Goal: Task Accomplishment & Management: Use online tool/utility

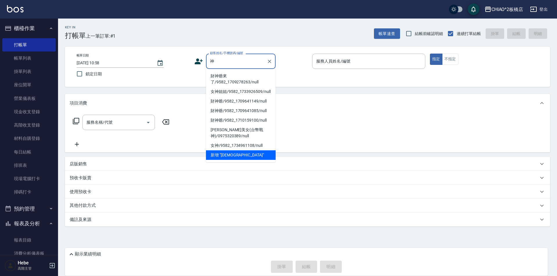
click at [227, 79] on li "財神爺來了/9582_1709278263/null" at bounding box center [241, 79] width 70 height 16
type input "財神爺來了/9582_1709278263/null"
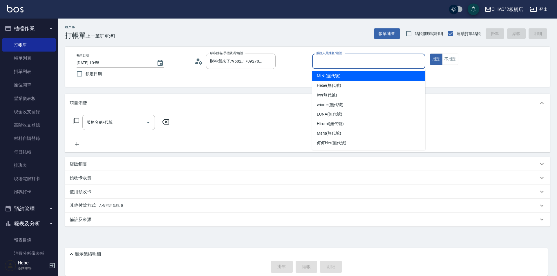
click at [333, 61] on input "服務人員姓名/編號" at bounding box center [369, 61] width 108 height 10
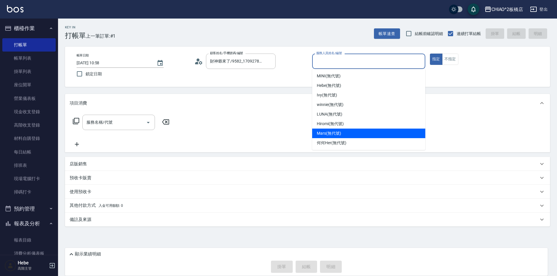
drag, startPoint x: 344, startPoint y: 134, endPoint x: 407, endPoint y: 93, distance: 74.3
click at [344, 134] on div "Mars (無代號)" at bounding box center [368, 134] width 113 height 10
type input "Mars(無代號)"
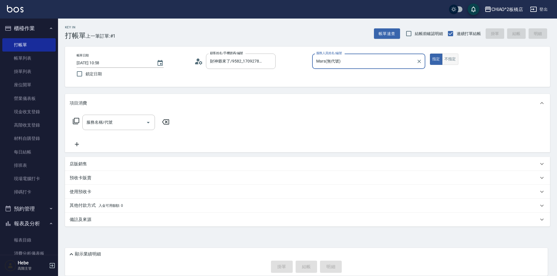
click at [454, 63] on button "不指定" at bounding box center [450, 59] width 16 height 11
click at [109, 125] on div "服務名稱/代號 服務名稱/代號" at bounding box center [118, 122] width 73 height 15
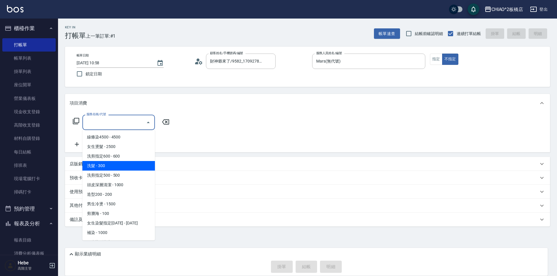
click at [115, 165] on span "洗髮 - 300" at bounding box center [118, 166] width 73 height 10
type input "洗髮(96679)"
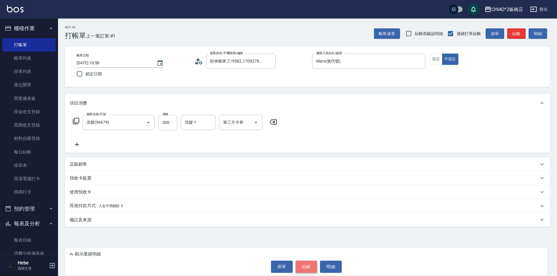
click at [309, 265] on button "結帳" at bounding box center [307, 267] width 22 height 12
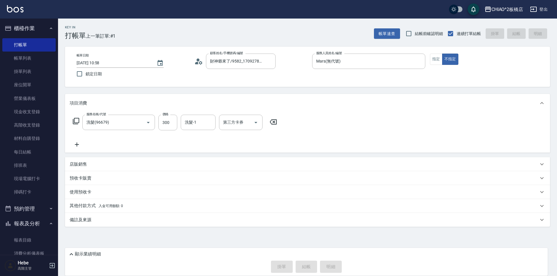
type input "[DATE] 12:29"
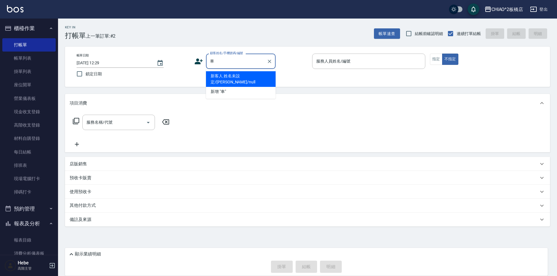
click at [241, 73] on li "新客人 姓名未設定/[PERSON_NAME]/null" at bounding box center [241, 79] width 70 height 16
type input "新客人 姓名未設定/[PERSON_NAME]/null"
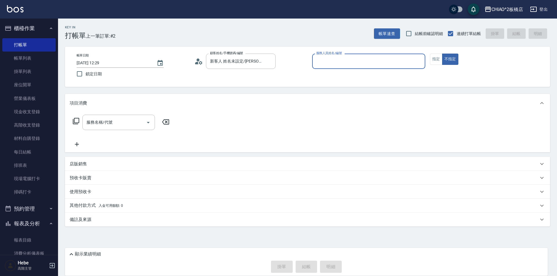
click at [327, 66] on input "服務人員姓名/編號" at bounding box center [369, 61] width 108 height 10
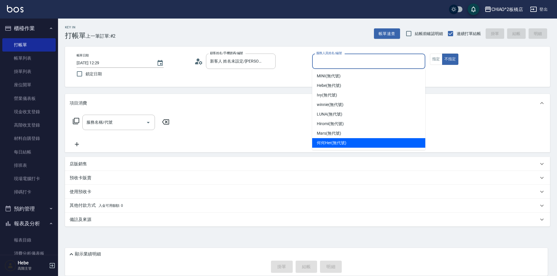
click at [338, 138] on div "何何Her (無代號)" at bounding box center [368, 143] width 113 height 10
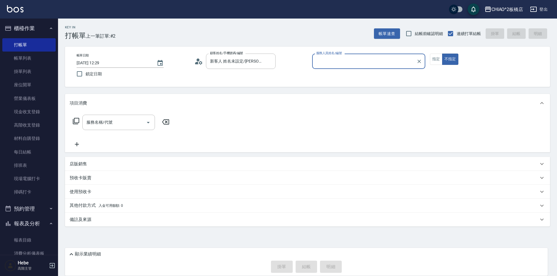
type input "何何Her (無代號)"
click at [438, 60] on button "指定" at bounding box center [436, 59] width 12 height 11
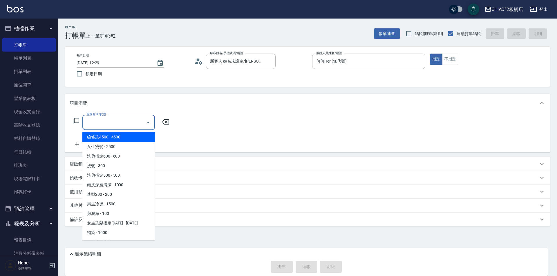
click at [119, 124] on input "服務名稱/代號" at bounding box center [114, 122] width 59 height 10
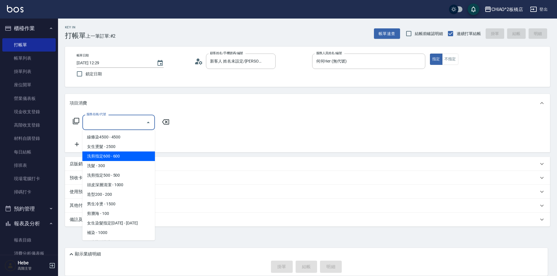
click at [135, 158] on span "洗剪指定600 - 600" at bounding box center [118, 157] width 73 height 10
type input "洗剪指定600(96678)"
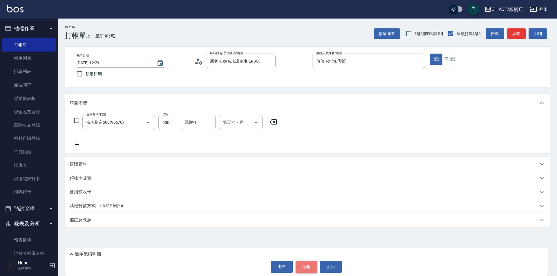
click at [305, 269] on button "結帳" at bounding box center [307, 267] width 22 height 12
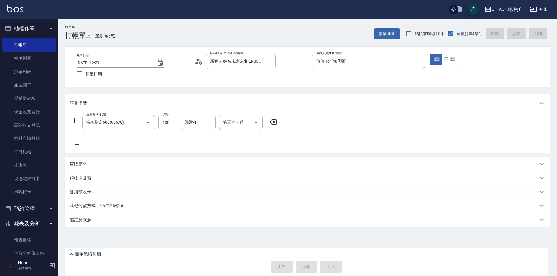
type input "[DATE] 12:30"
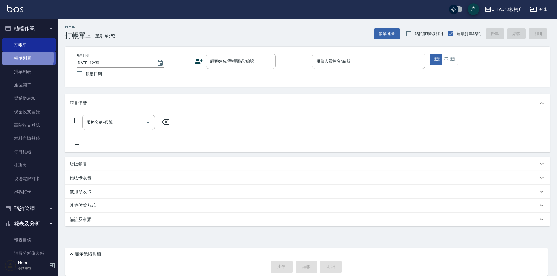
click at [24, 58] on link "帳單列表" at bounding box center [28, 58] width 53 height 13
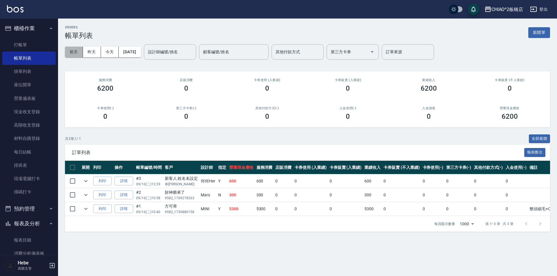
click at [78, 55] on button "前天" at bounding box center [74, 52] width 18 height 11
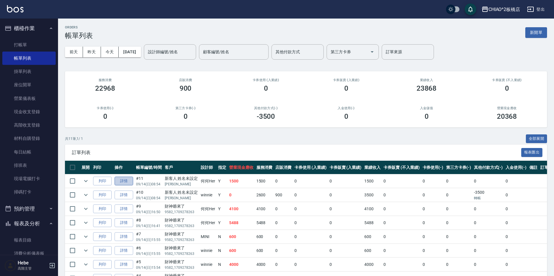
click at [121, 181] on link "詳情" at bounding box center [124, 181] width 19 height 9
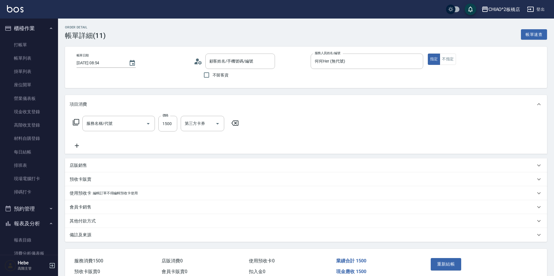
type input "[DATE] 08:54"
type input "何何Her (無代號)"
type input "男生冷燙(96688)"
type input "新客人 姓名未設定/[PERSON_NAME]/null"
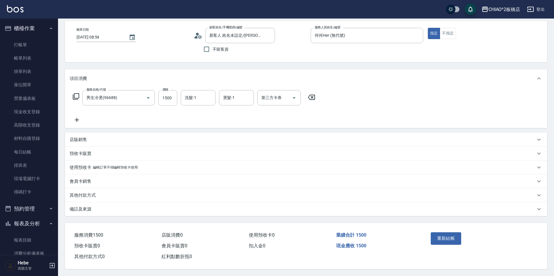
click at [113, 207] on div "備註及來源" at bounding box center [303, 210] width 466 height 6
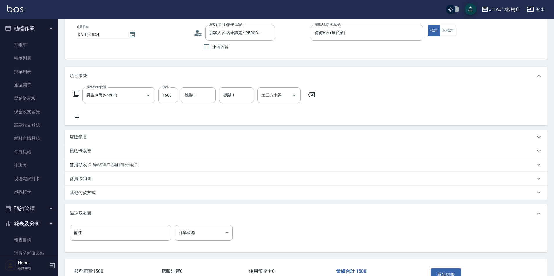
click at [111, 193] on div "其他付款方式" at bounding box center [303, 193] width 466 height 6
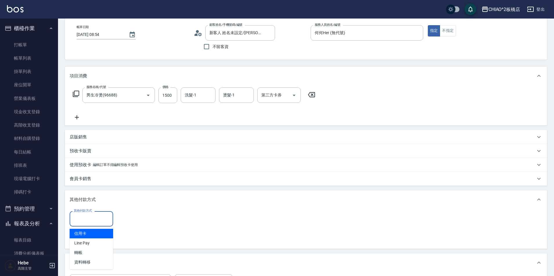
click at [101, 220] on input "其他付款方式" at bounding box center [91, 219] width 38 height 10
click at [89, 255] on span "轉帳" at bounding box center [92, 253] width 44 height 10
type input "轉帳"
click at [138, 220] on input "0" at bounding box center [139, 219] width 44 height 16
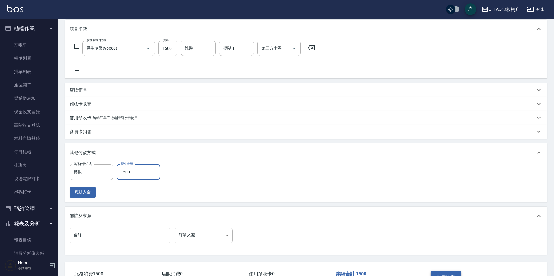
scroll to position [117, 0]
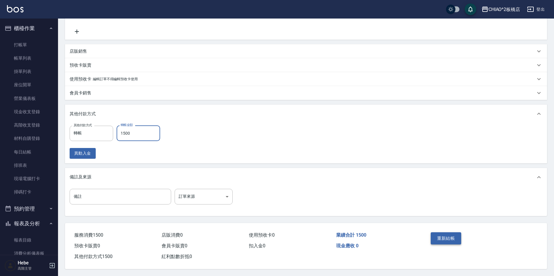
type input "1500"
click at [454, 234] on button "重新結帳" at bounding box center [446, 239] width 31 height 12
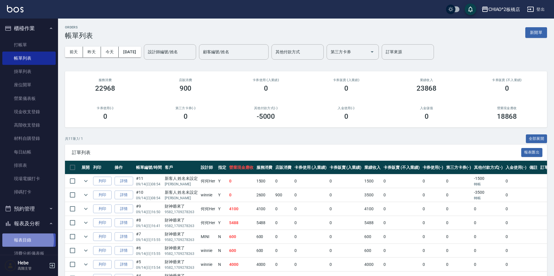
click at [26, 240] on link "報表目錄" at bounding box center [28, 240] width 53 height 13
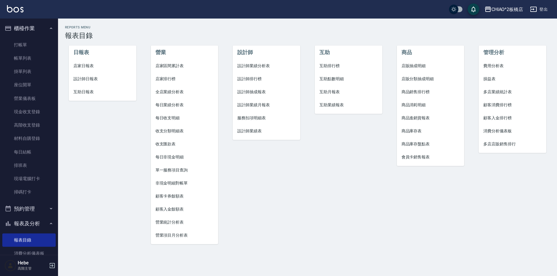
click at [92, 69] on li "店家日報表" at bounding box center [103, 65] width 68 height 13
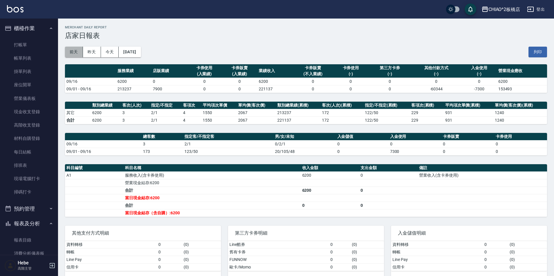
click at [74, 52] on button "前天" at bounding box center [74, 52] width 18 height 11
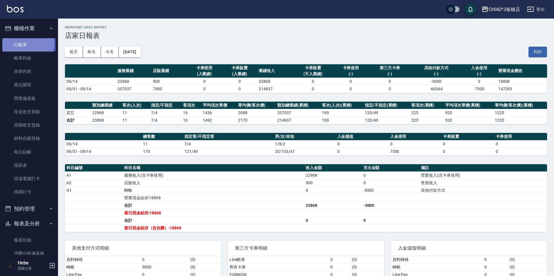
click at [24, 43] on link "打帳單" at bounding box center [28, 44] width 53 height 13
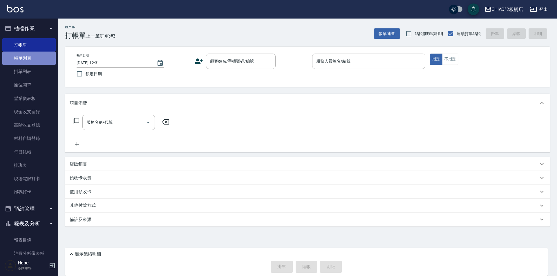
click at [40, 58] on link "帳單列表" at bounding box center [28, 58] width 53 height 13
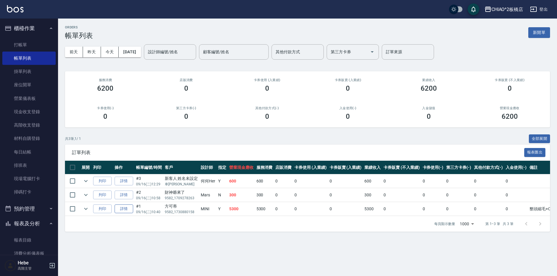
click at [130, 210] on link "詳情" at bounding box center [124, 209] width 19 height 9
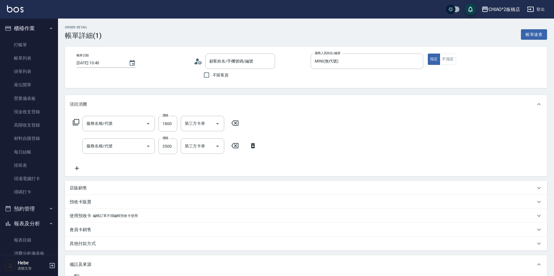
type input "[DATE] 10:40"
type input "MINI(無代號)"
type input "整頭縮毛+C字燙+女神護髮"
type input "方可蒂/9582_1730880158/null"
type input "造型200(96686)"
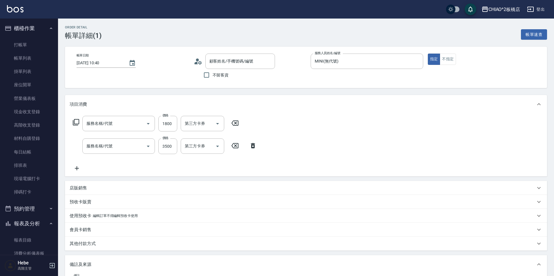
type input "女生燙髮(96677)"
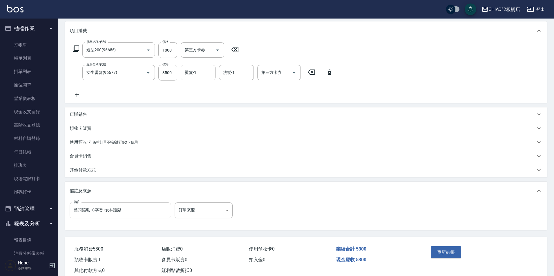
scroll to position [87, 0]
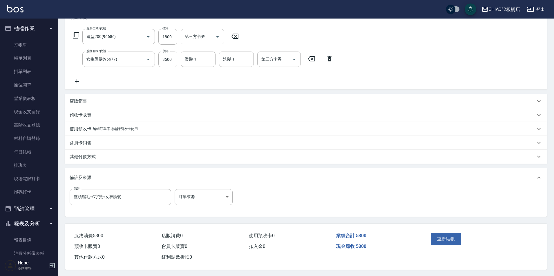
click at [100, 159] on div "其他付款方式" at bounding box center [303, 157] width 466 height 6
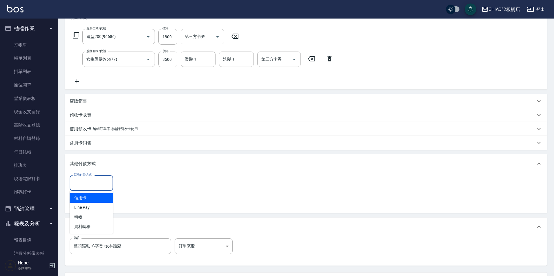
click at [99, 186] on input "其他付款方式" at bounding box center [91, 183] width 38 height 10
click at [97, 211] on span "Line Pay" at bounding box center [92, 208] width 44 height 10
type input "Line Pay"
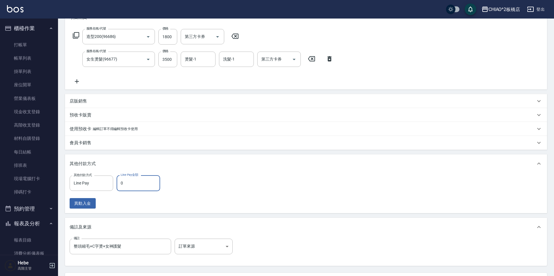
click at [133, 188] on input "0" at bounding box center [139, 183] width 44 height 16
type input "5300"
click at [144, 247] on input "整頭縮毛+C字燙+女神護髮" at bounding box center [121, 247] width 102 height 16
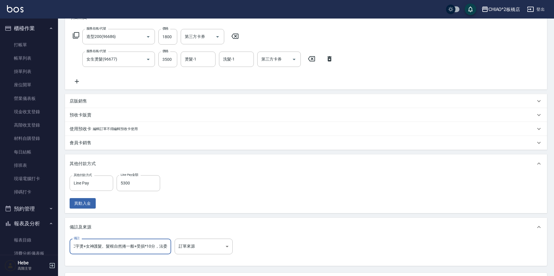
scroll to position [0, 19]
type input "整頭縮毛+C字燙+女神護髮。髮根自然捲一般+受損*10分，法委"
click at [540, 47] on div "服務名稱/代號 造型200(96686) 服務名稱/代號 價格 1800 價格 第三方卡券 第三方卡券 服務名稱/代號 女生燙髮(96677) 服務名稱/代號…" at bounding box center [306, 58] width 482 height 63
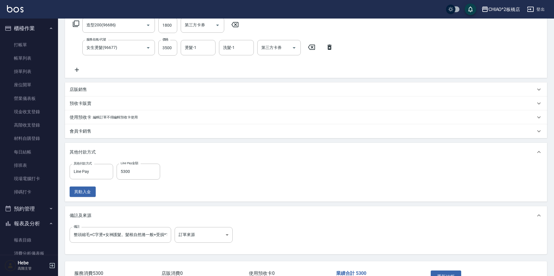
scroll to position [110, 0]
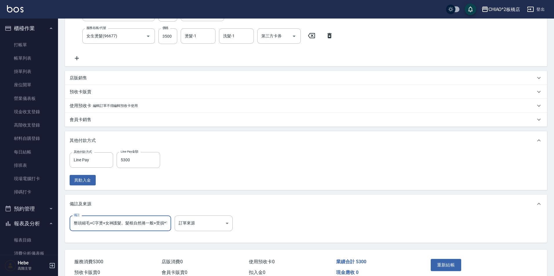
drag, startPoint x: 162, startPoint y: 225, endPoint x: 169, endPoint y: 223, distance: 8.0
click at [168, 223] on input "整頭縮毛+C字燙+女神護髮。髮根自然捲一般+受損*10分，法委" at bounding box center [121, 224] width 102 height 16
click at [162, 228] on input "整頭縮毛+C字燙+女神護髮。髮根自然捲一般+受損*10分，法委" at bounding box center [121, 224] width 102 height 16
click at [268, 192] on body "CHIAO^2板橋店 登出 櫃檯作業 打帳單 帳單列表 掛單列表 座位開單 營業儀表板 現金收支登錄 高階收支登錄 材料自購登錄 每日結帳 排班表 現場電腦打…" at bounding box center [277, 96] width 554 height 413
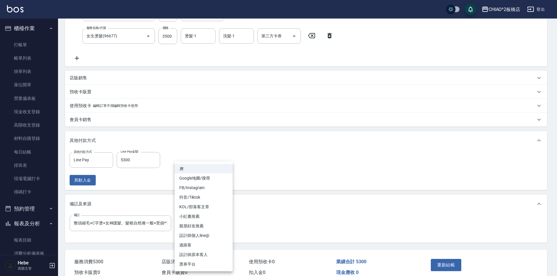
click at [349, 193] on div at bounding box center [278, 138] width 557 height 276
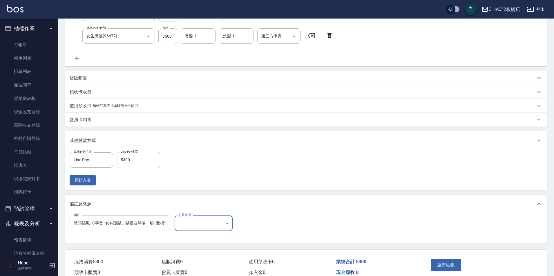
click at [163, 228] on input "整頭縮毛+C字燙+女神護髮。髮根自然捲一般+受損*10分，法委" at bounding box center [121, 224] width 102 height 16
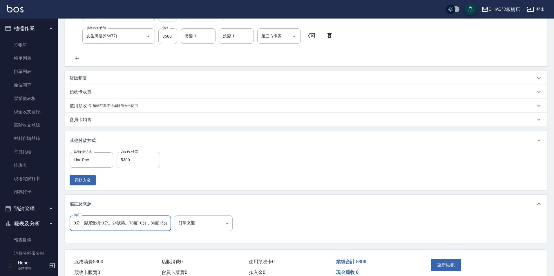
scroll to position [0, 95]
type input "整頭縮毛+C字燙+女神護髮。髮根自然捲一般+受損*10分，髮尾受損*3分。24號捲。70度10分，80度15分"
click at [447, 266] on button "重新結帳" at bounding box center [446, 265] width 31 height 12
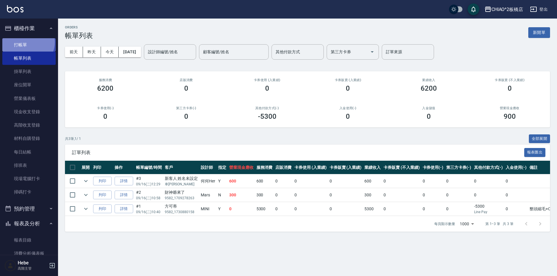
click at [27, 42] on link "打帳單" at bounding box center [28, 44] width 53 height 13
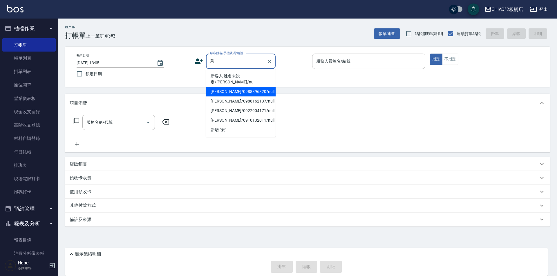
click at [249, 87] on li "[PERSON_NAME]/0988396320/null" at bounding box center [241, 92] width 70 height 10
type input "[PERSON_NAME]/0988396320/null"
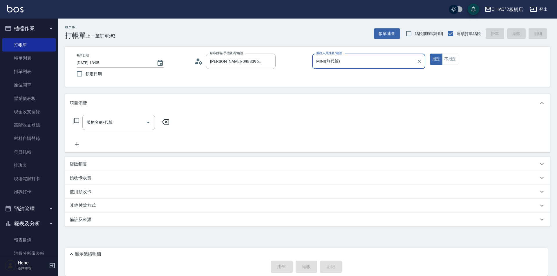
type input "MINI(無代號)"
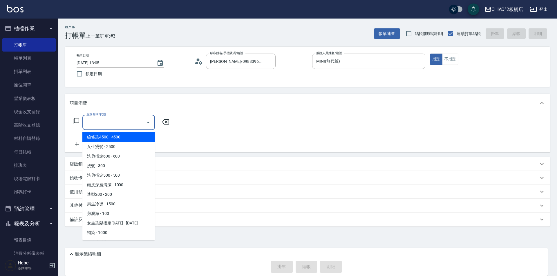
click at [135, 126] on input "服務名稱/代號" at bounding box center [114, 122] width 59 height 10
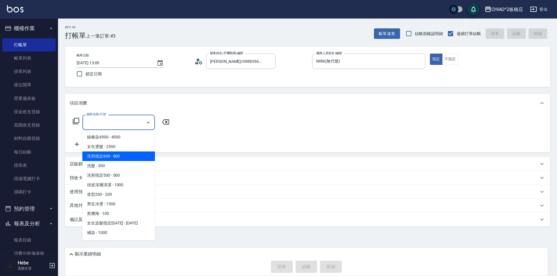
click at [130, 155] on span "洗剪指定600 - 600" at bounding box center [118, 157] width 73 height 10
type input "洗剪指定600(96678)"
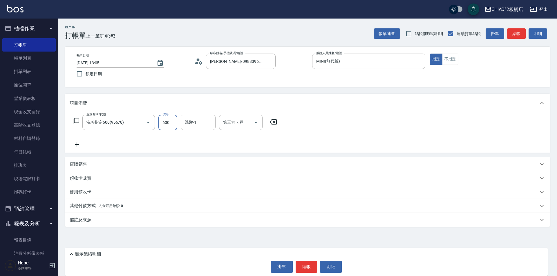
click at [174, 124] on input "600" at bounding box center [167, 123] width 19 height 16
type input "700"
click at [310, 264] on button "結帳" at bounding box center [307, 267] width 22 height 12
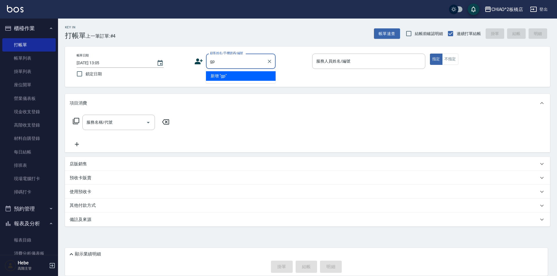
type input "g"
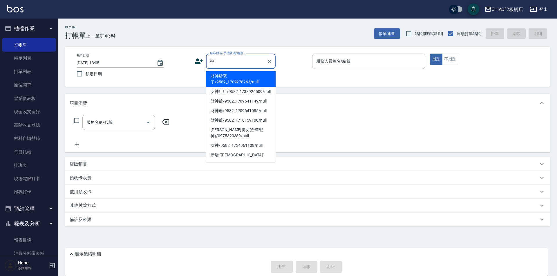
click at [233, 80] on li "財神爺來了/9582_1709278263/null" at bounding box center [241, 79] width 70 height 16
type input "財神爺來了/9582_1709278263/null"
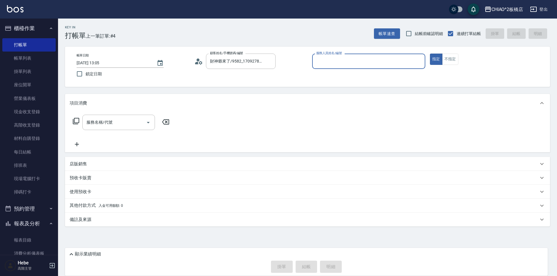
click at [357, 60] on input "服務人員姓名/編號" at bounding box center [369, 61] width 108 height 10
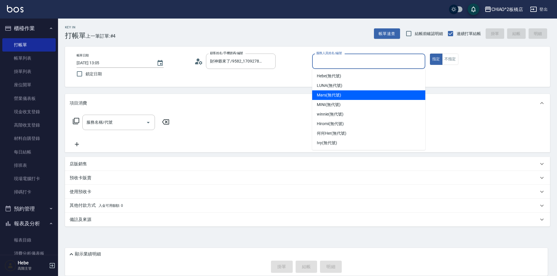
click at [347, 94] on div "Mars (無代號)" at bounding box center [368, 95] width 113 height 10
type input "Mars(無代號)"
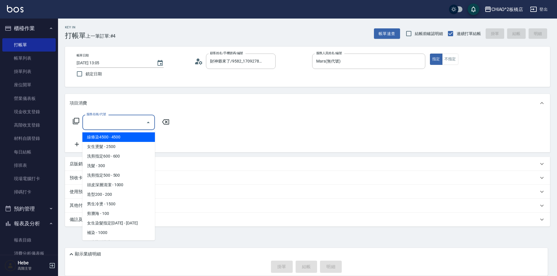
click at [117, 126] on input "服務名稱/代號" at bounding box center [114, 122] width 59 height 10
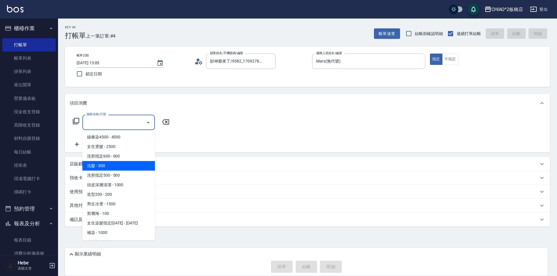
click at [117, 164] on span "洗髮 - 300" at bounding box center [118, 166] width 73 height 10
type input "洗髮(96679)"
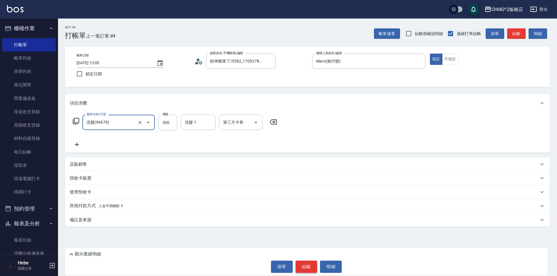
click at [304, 269] on button "結帳" at bounding box center [307, 267] width 22 height 12
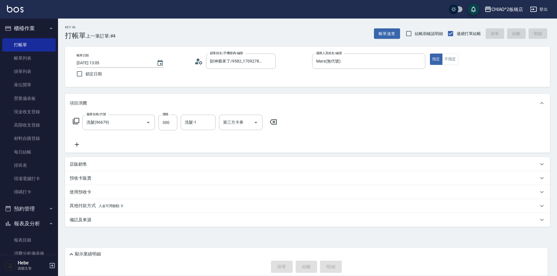
type input "[DATE] 13:06"
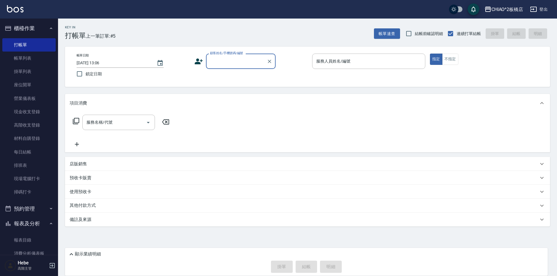
click at [218, 64] on input "顧客姓名/手機號碼/編號" at bounding box center [237, 61] width 56 height 10
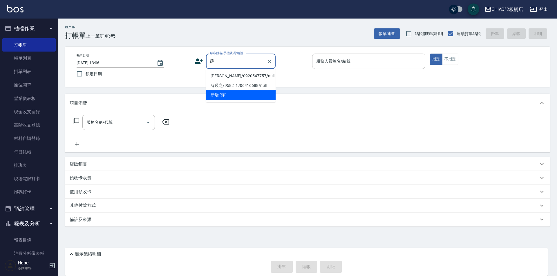
click at [221, 75] on li "[PERSON_NAME]/0920547757/null" at bounding box center [241, 76] width 70 height 10
type input "[PERSON_NAME]/0920547757/null"
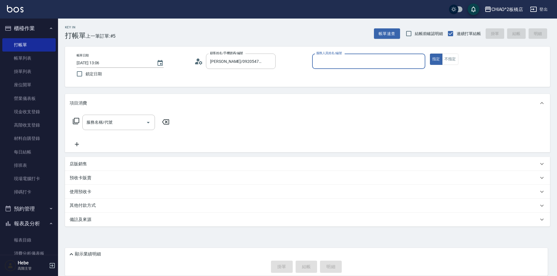
type input "Hebe(無代號)"
click at [200, 61] on icon at bounding box center [200, 62] width 3 height 3
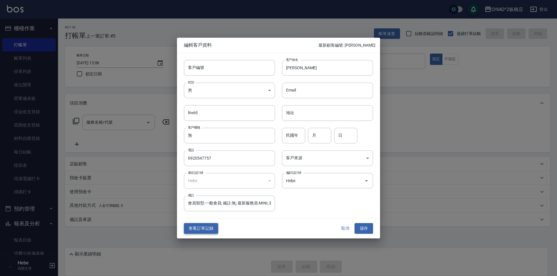
click at [201, 228] on button "查看訂單記錄" at bounding box center [201, 229] width 34 height 11
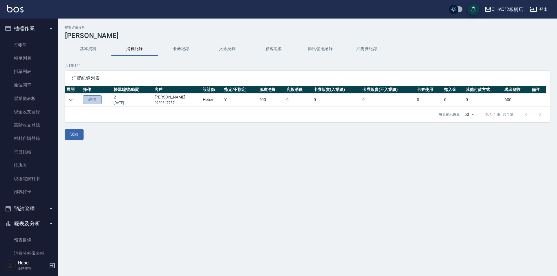
click at [93, 97] on link "詳情" at bounding box center [92, 99] width 19 height 9
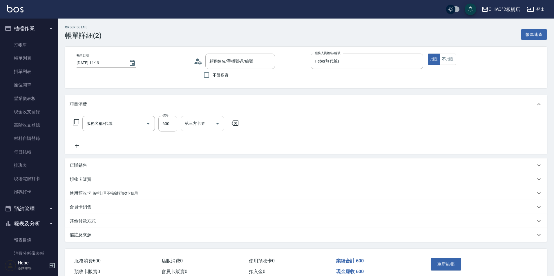
type input "[DATE] 11:19"
type input "Hebe(無代號)"
type input "洗剪指定600(96678)"
type input "[PERSON_NAME]/0920547757/null"
